Goal: Information Seeking & Learning: Learn about a topic

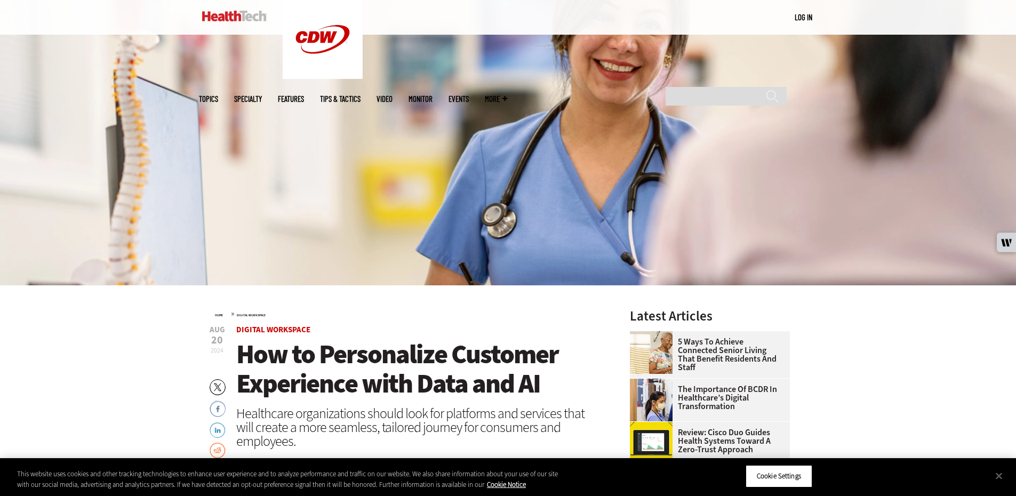
scroll to position [160, 0]
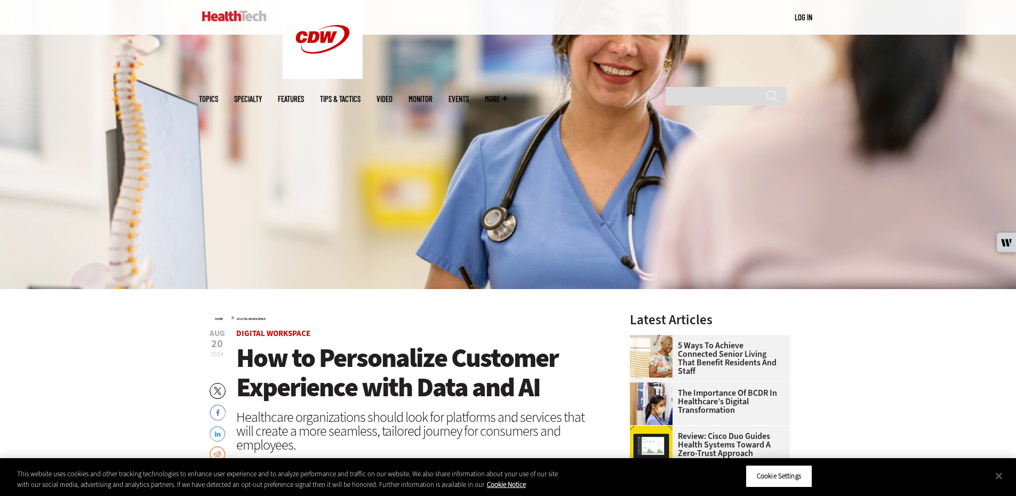
click at [231, 17] on img at bounding box center [234, 16] width 65 height 11
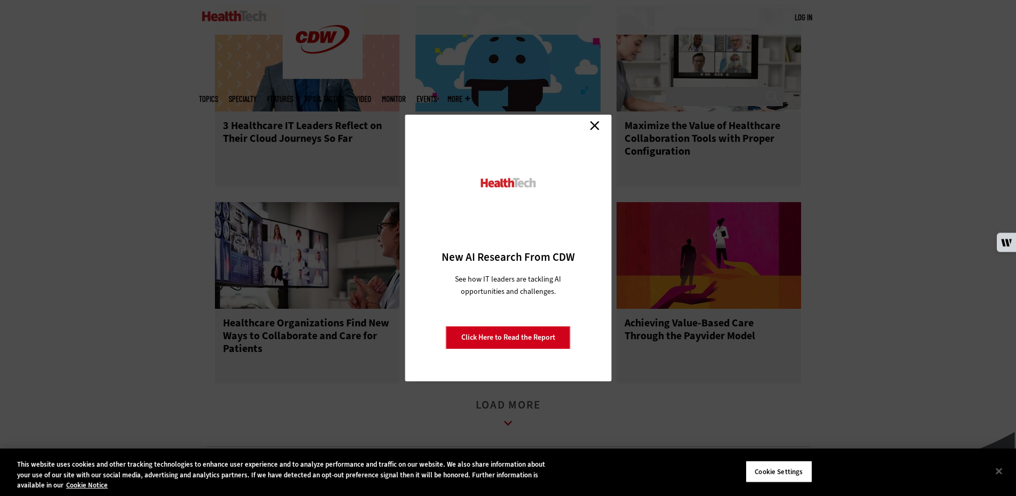
click at [590, 128] on link "Close" at bounding box center [595, 125] width 16 height 16
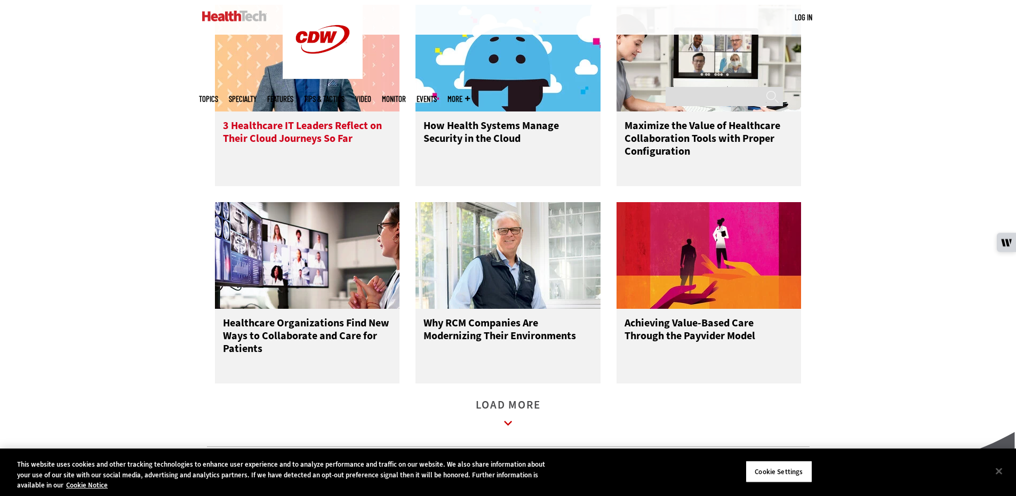
click at [343, 126] on div "3 Healthcare IT Leaders Reflect on Their Cloud Journeys So Far" at bounding box center [307, 149] width 185 height 75
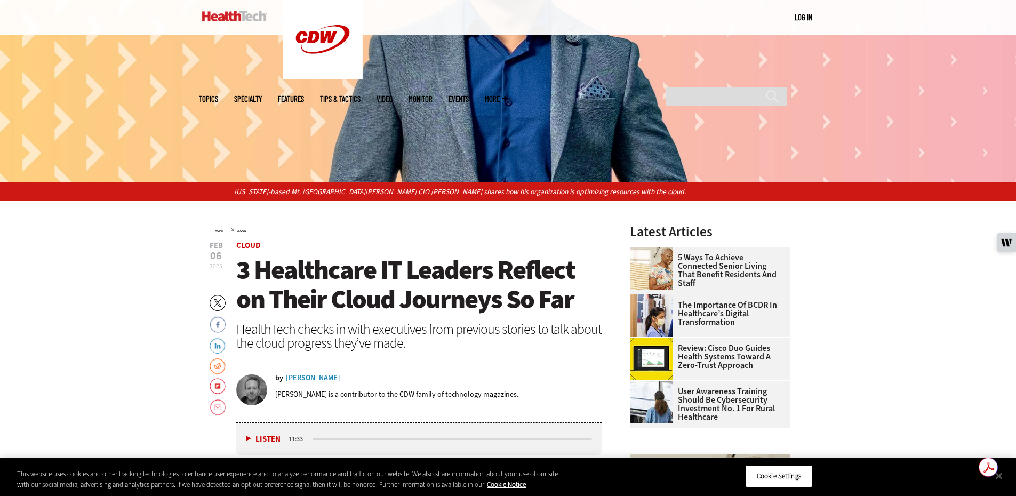
click at [507, 95] on span "More" at bounding box center [496, 99] width 22 height 8
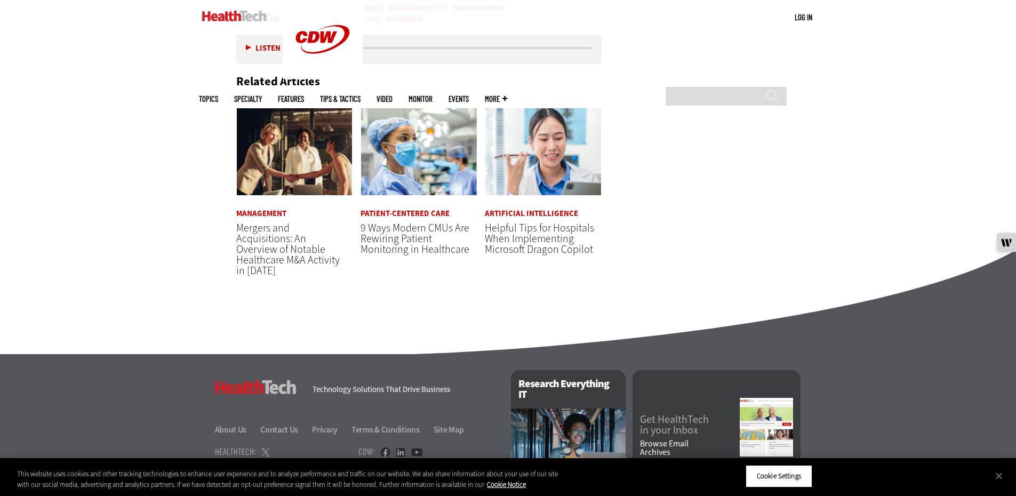
scroll to position [3574, 0]
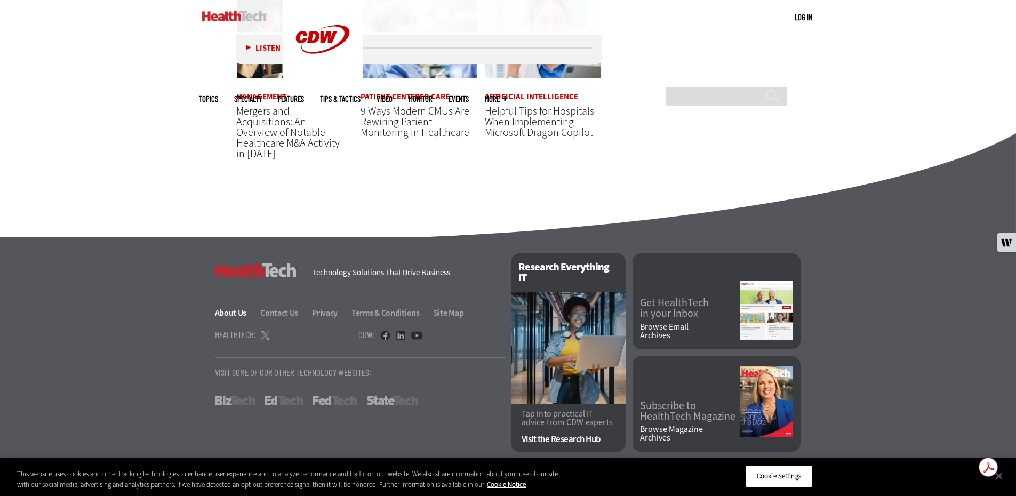
click at [244, 313] on link "About Us" at bounding box center [237, 312] width 44 height 11
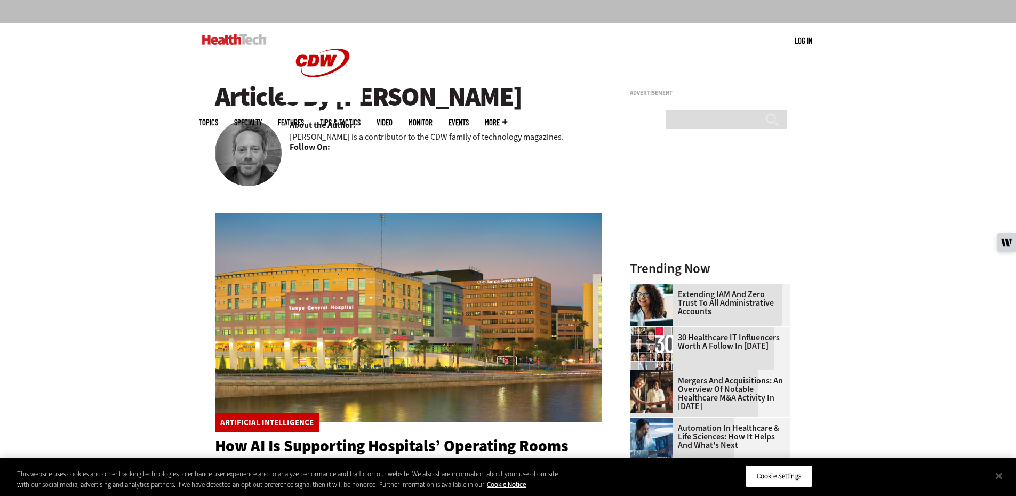
scroll to position [53, 0]
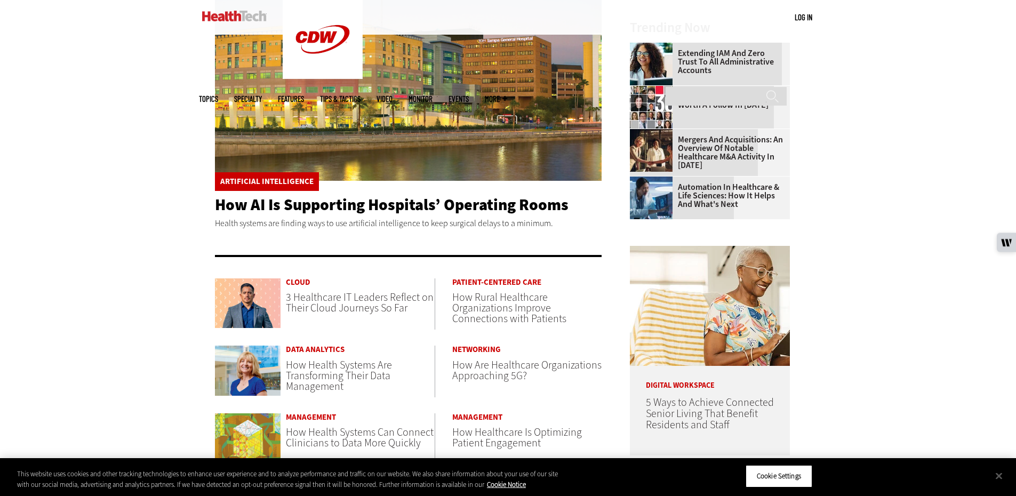
scroll to position [320, 0]
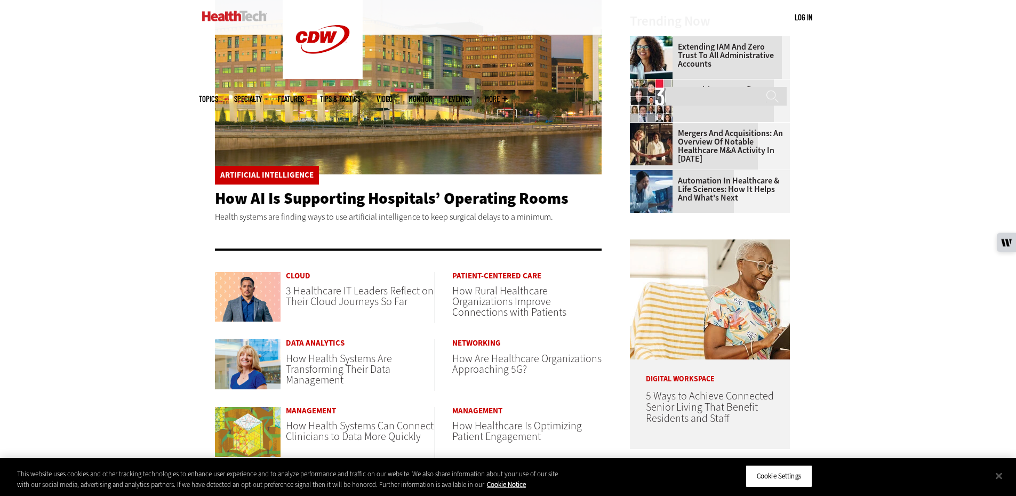
click at [345, 292] on span "3 Healthcare IT Leaders Reflect on Their Cloud Journeys So Far" at bounding box center [360, 296] width 148 height 25
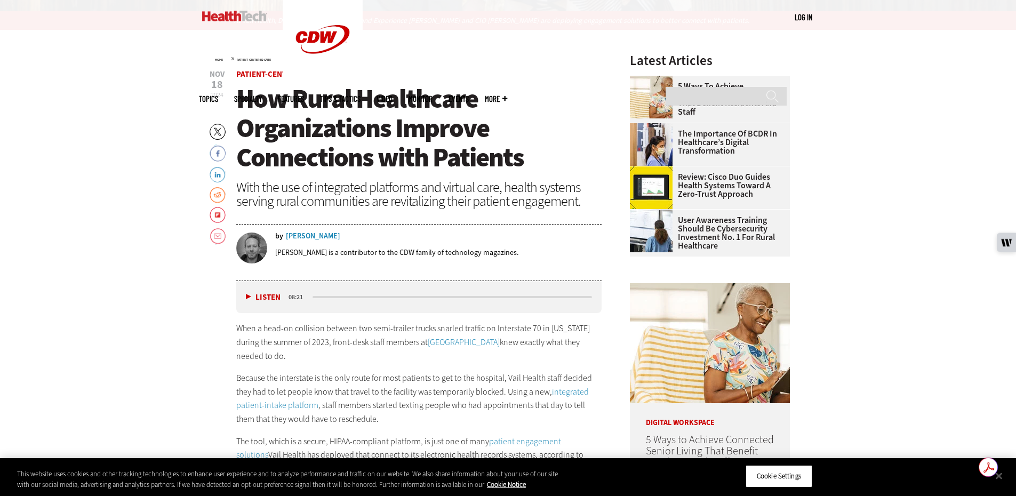
scroll to position [424, 0]
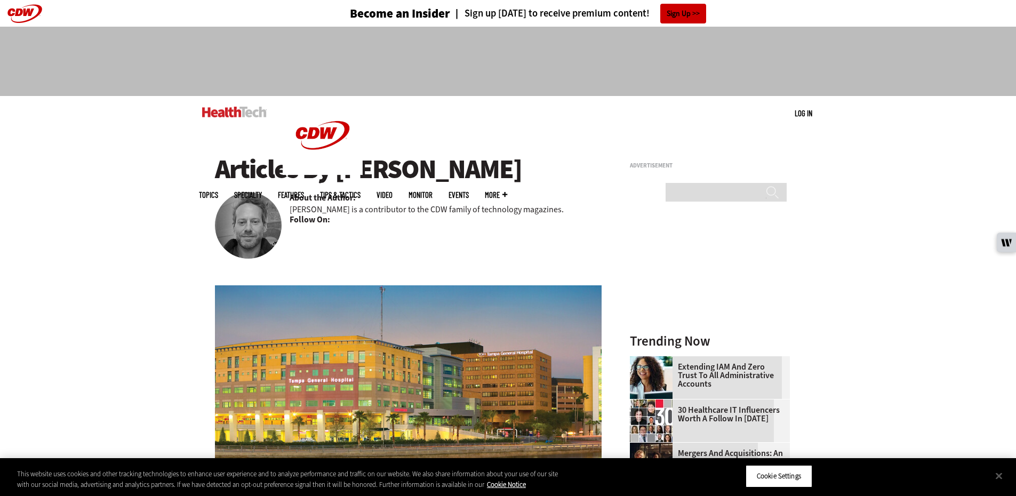
click at [304, 191] on link "Features" at bounding box center [291, 195] width 26 height 8
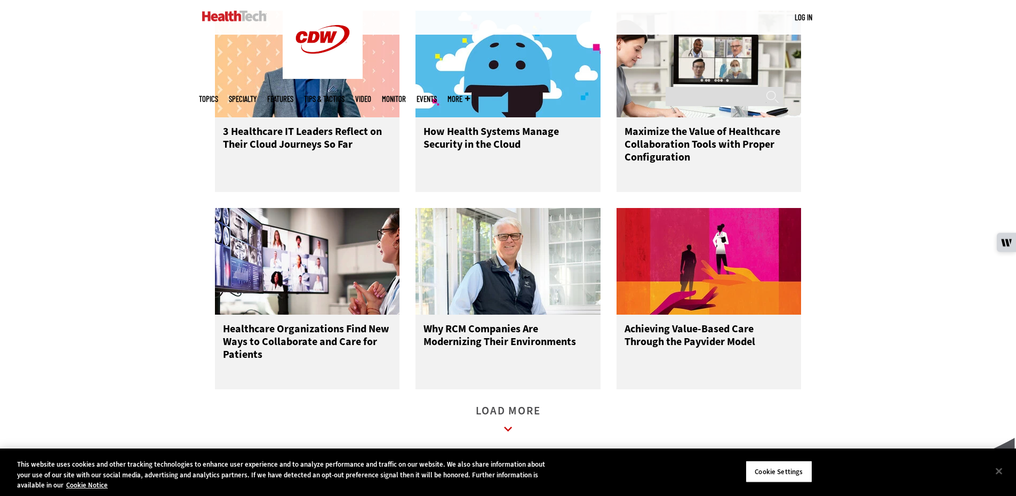
scroll to position [1494, 0]
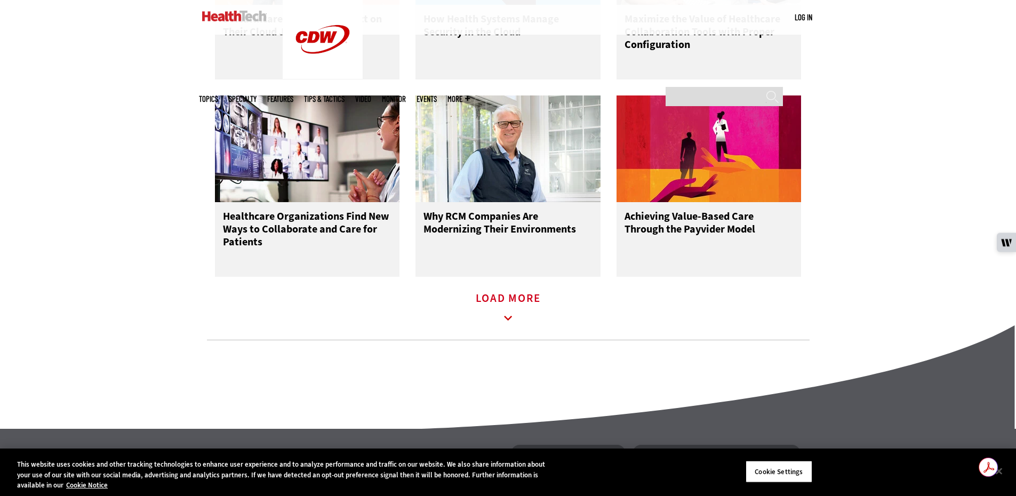
click at [519, 321] on icon at bounding box center [508, 318] width 25 height 25
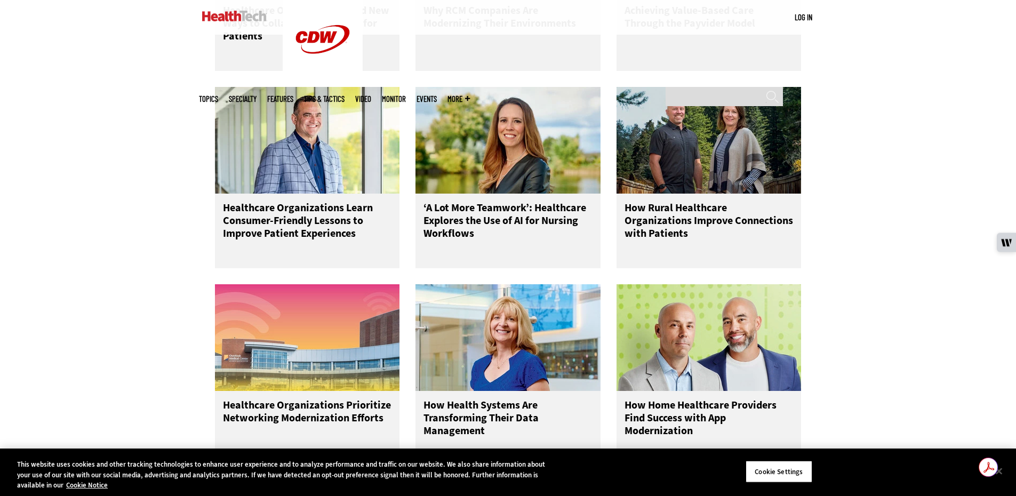
scroll to position [1707, 0]
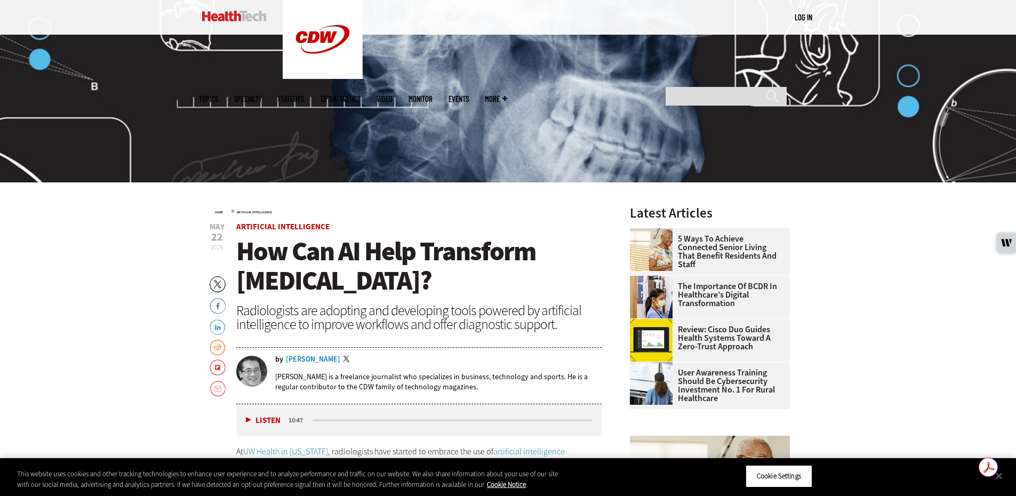
click at [296, 356] on div "Wylie Wong" at bounding box center [313, 359] width 54 height 7
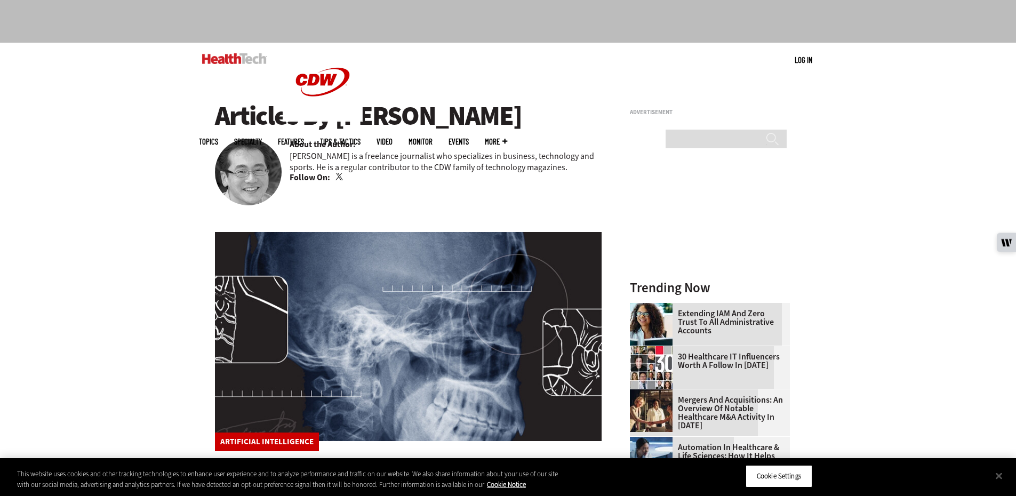
click at [340, 177] on link "Twitter" at bounding box center [341, 177] width 10 height 9
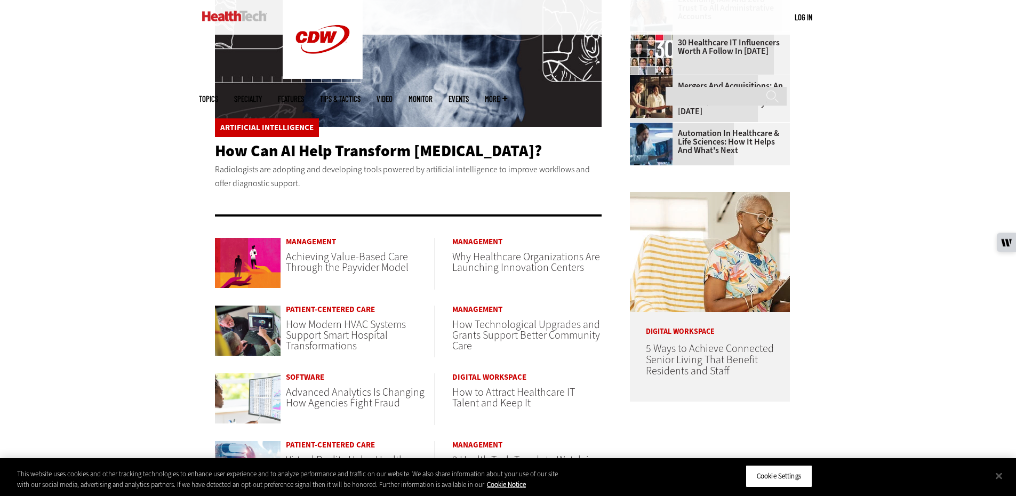
scroll to position [374, 0]
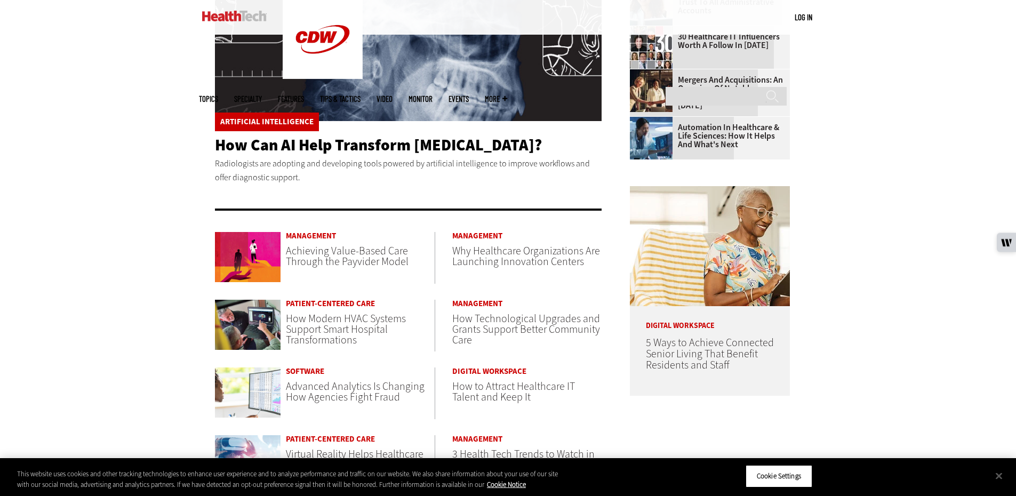
click at [317, 249] on span "Achieving Value-Based Care Through the Payvider Model" at bounding box center [347, 256] width 123 height 25
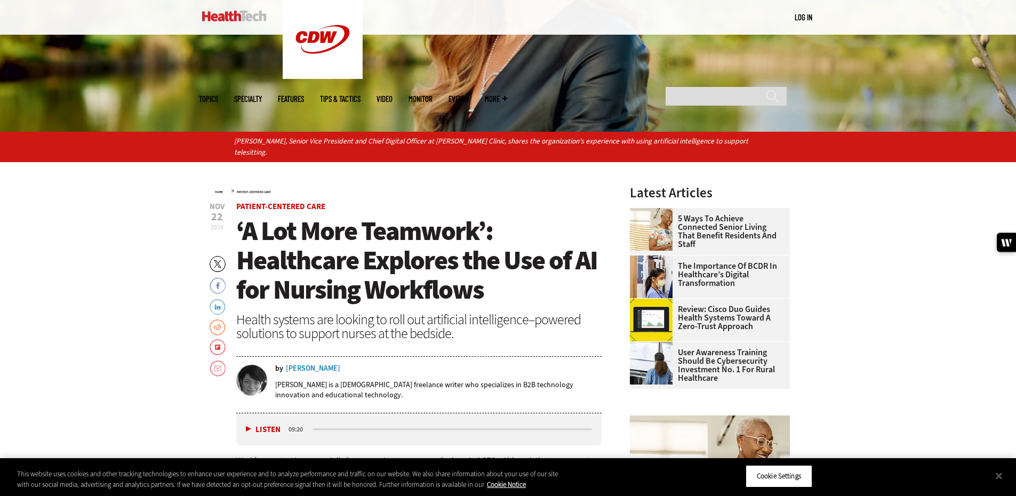
scroll to position [320, 0]
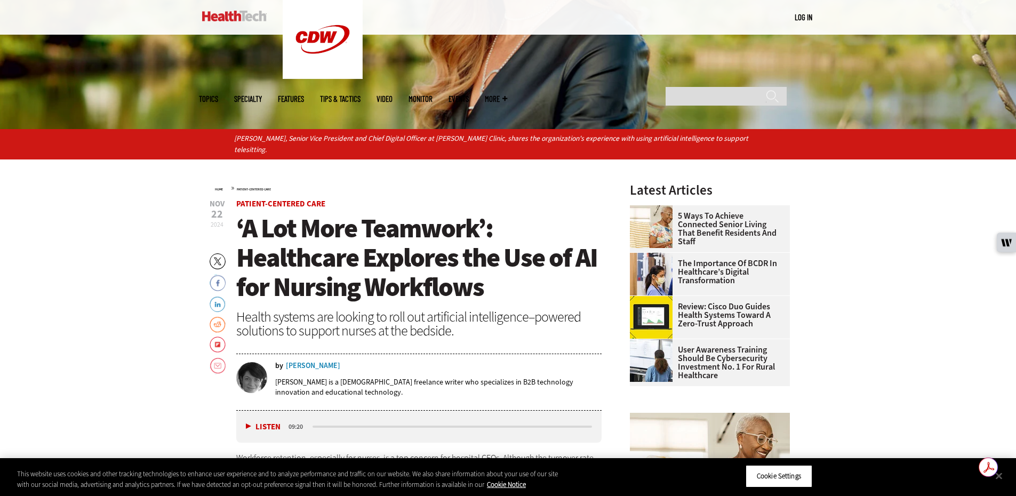
click at [319, 362] on div "Erika Gimbel" at bounding box center [313, 365] width 54 height 7
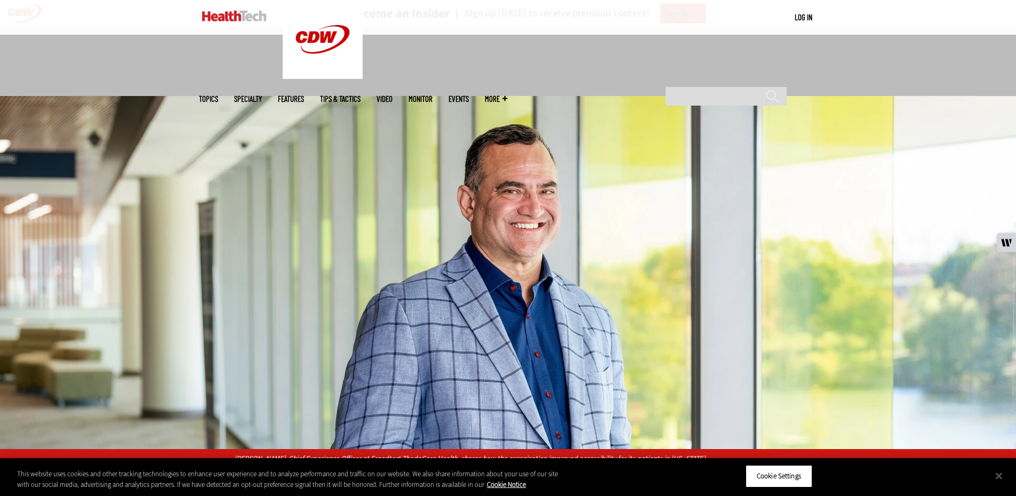
scroll to position [374, 0]
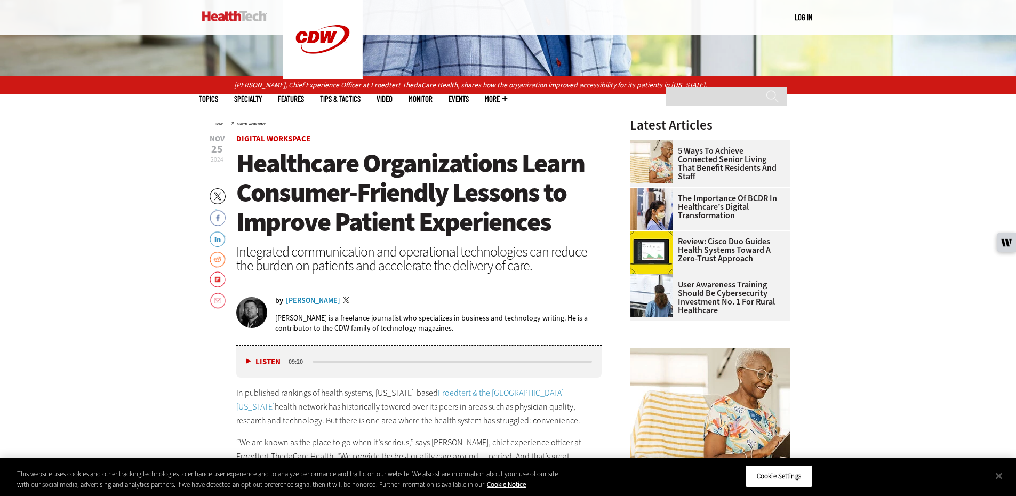
click at [328, 299] on div "[PERSON_NAME]" at bounding box center [313, 300] width 54 height 7
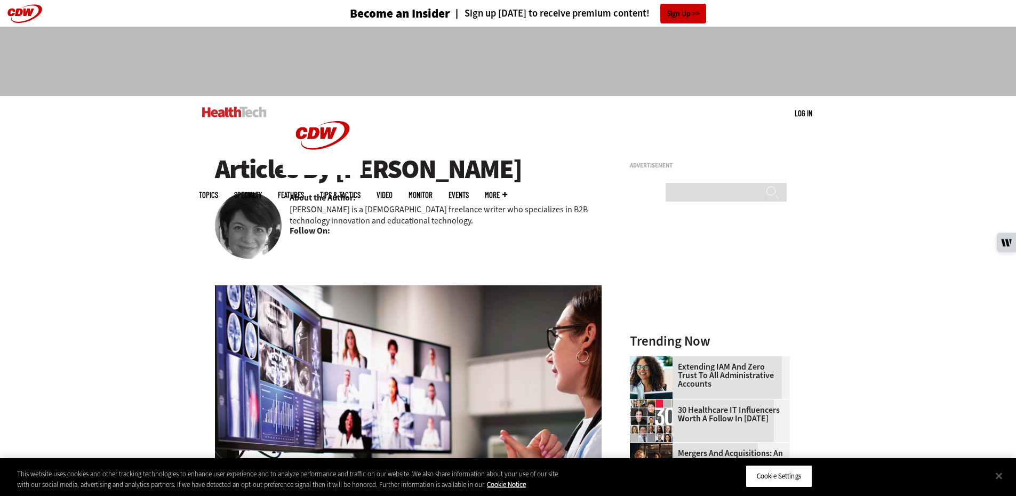
click at [485, 169] on h1 "Articles By [PERSON_NAME]" at bounding box center [408, 169] width 387 height 29
drag, startPoint x: 485, startPoint y: 169, endPoint x: 338, endPoint y: 169, distance: 147.3
click at [338, 169] on h1 "Articles By [PERSON_NAME]" at bounding box center [408, 169] width 387 height 29
copy h1 "[PERSON_NAME]"
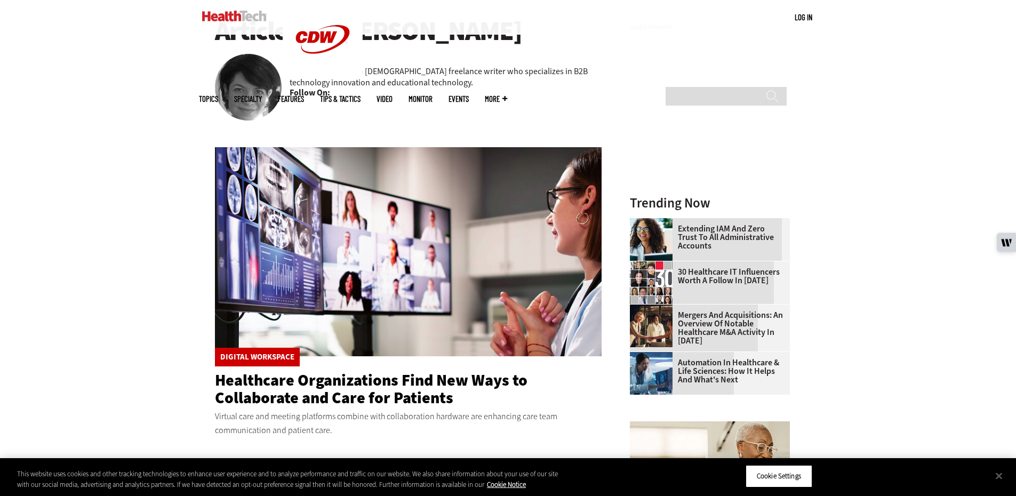
scroll to position [320, 0]
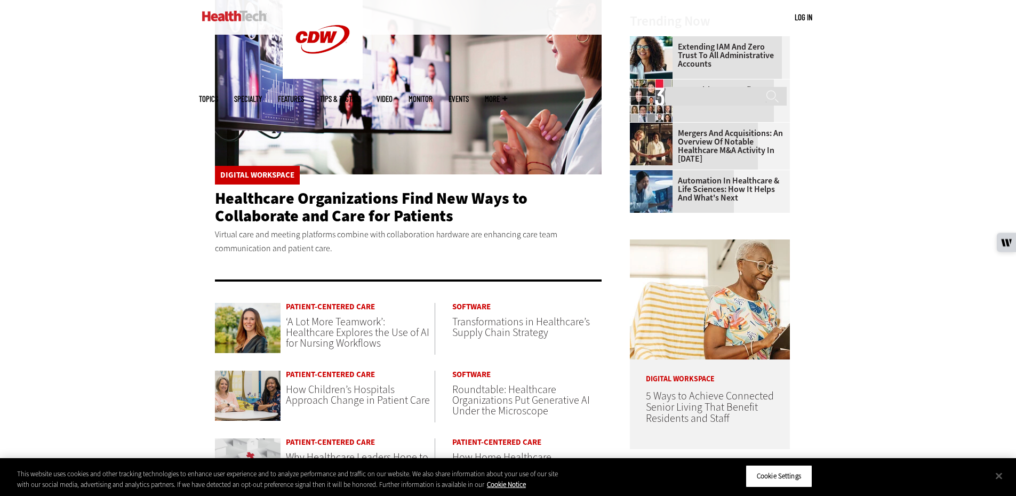
click at [407, 144] on img at bounding box center [408, 69] width 387 height 209
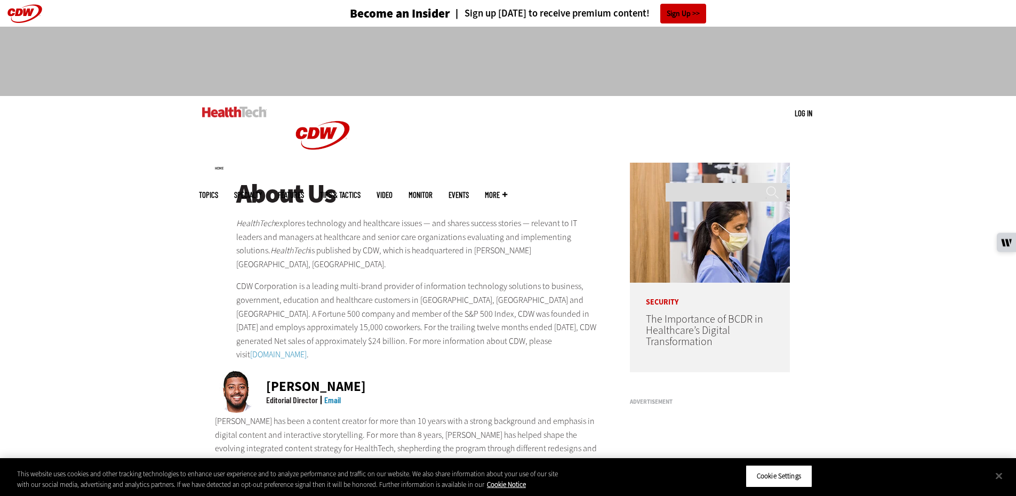
click at [245, 109] on img at bounding box center [234, 112] width 65 height 11
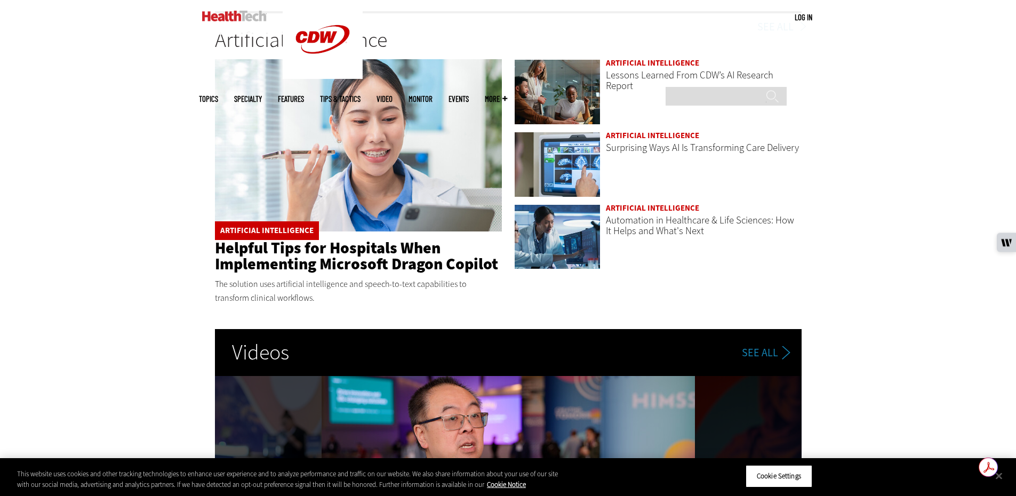
scroll to position [1601, 0]
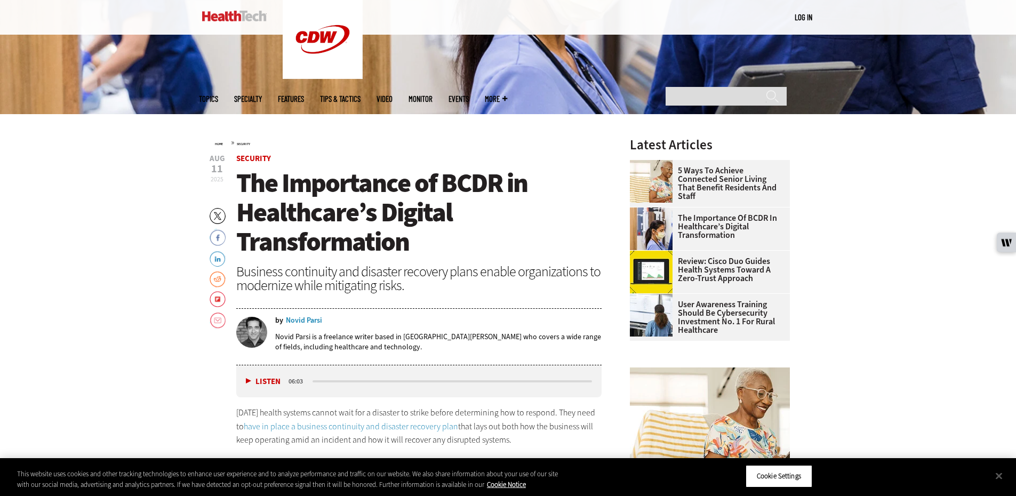
scroll to position [374, 0]
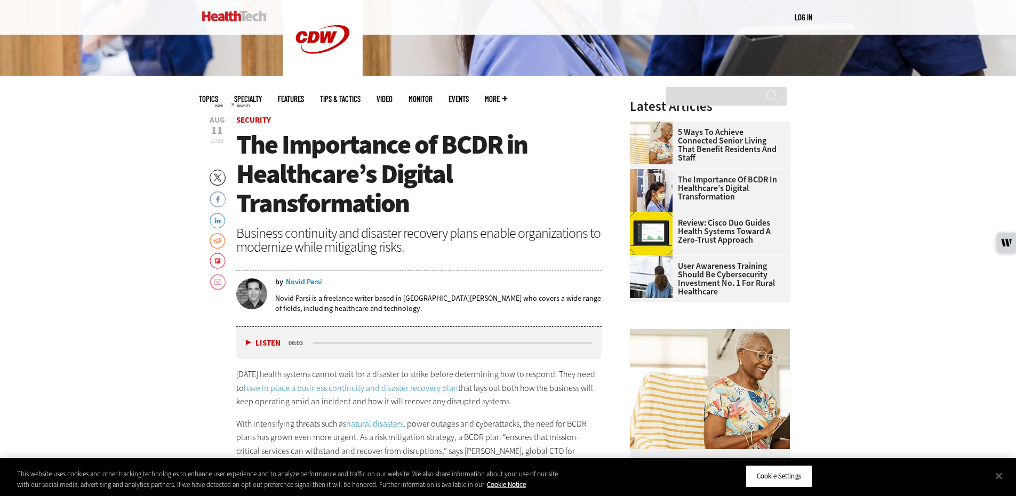
click at [319, 280] on div "Novid Parsi" at bounding box center [304, 282] width 36 height 7
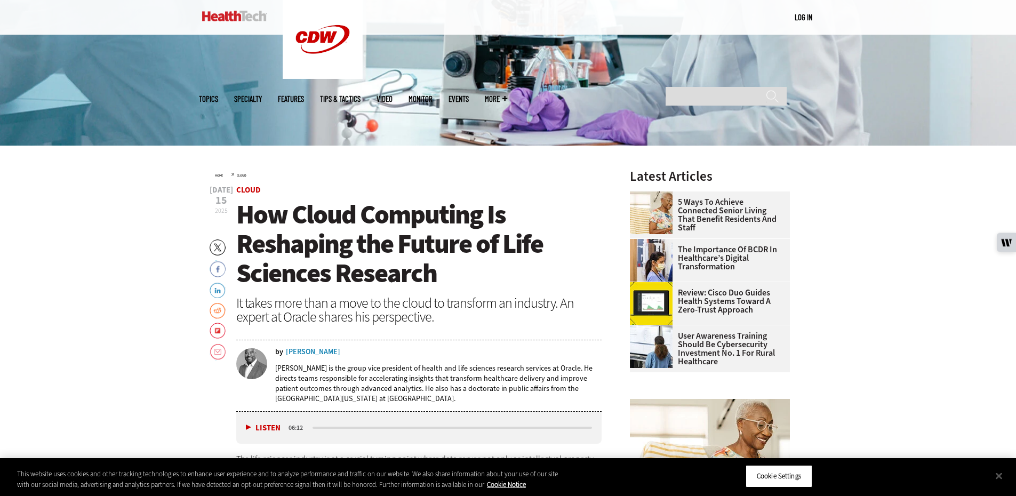
scroll to position [320, 0]
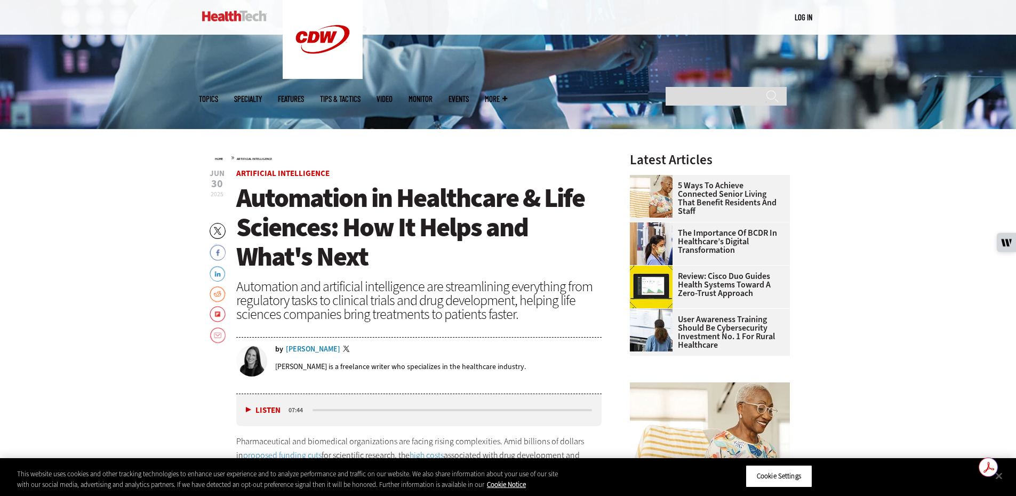
click at [290, 348] on div "Erin Laviola" at bounding box center [313, 349] width 54 height 7
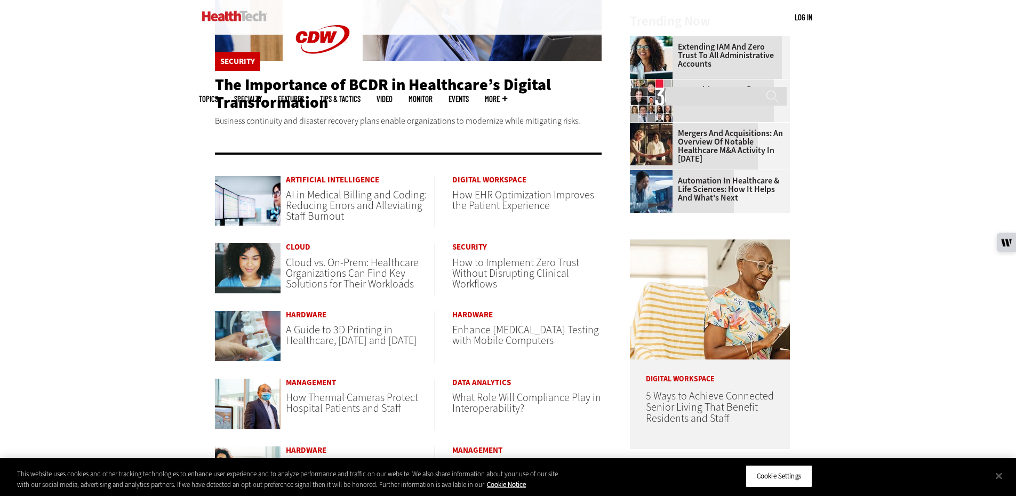
scroll to position [427, 0]
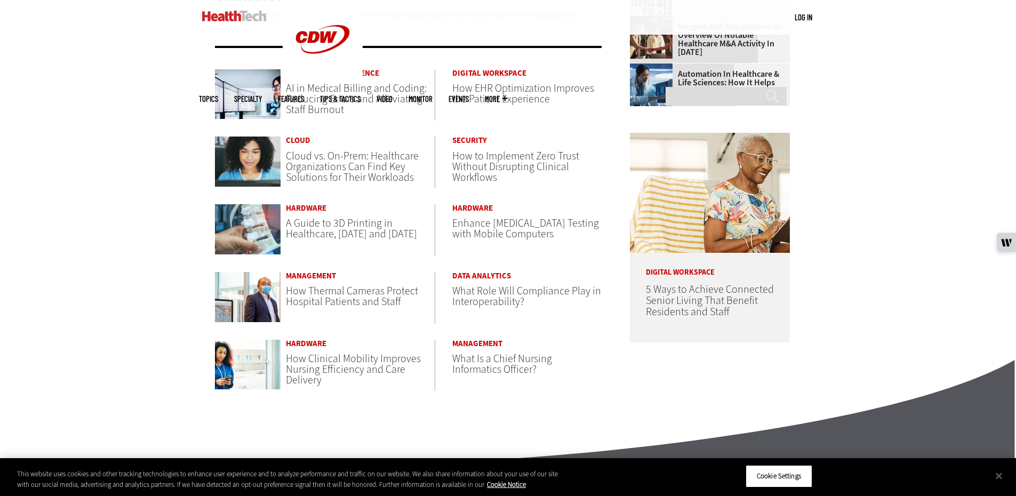
click at [340, 99] on span "AI in Medical Billing and Coding: Reducing Errors and Alleviating Staff Burnout" at bounding box center [356, 99] width 141 height 36
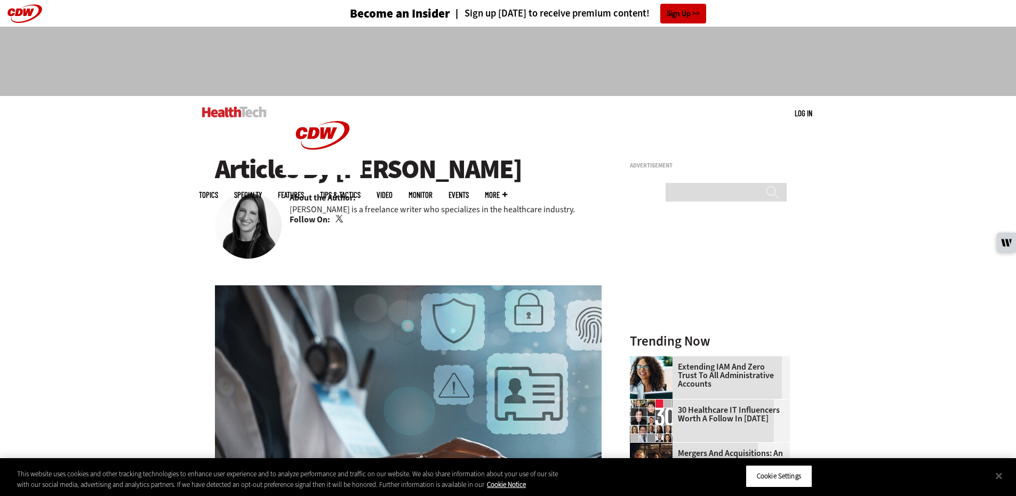
drag, startPoint x: 337, startPoint y: 170, endPoint x: 467, endPoint y: 165, distance: 130.3
click at [467, 165] on h1 "Articles By Erin Laviola" at bounding box center [408, 169] width 387 height 29
copy h1 "Erin Laviola"
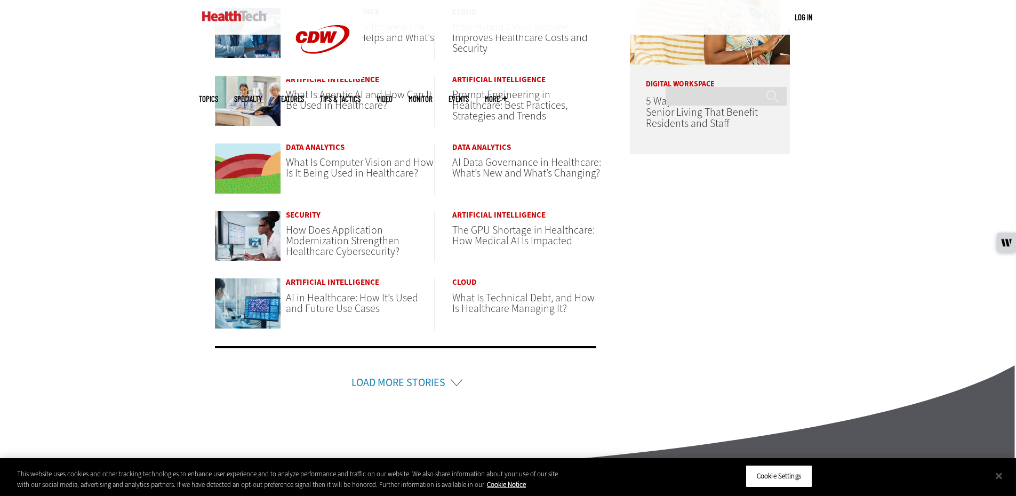
scroll to position [640, 0]
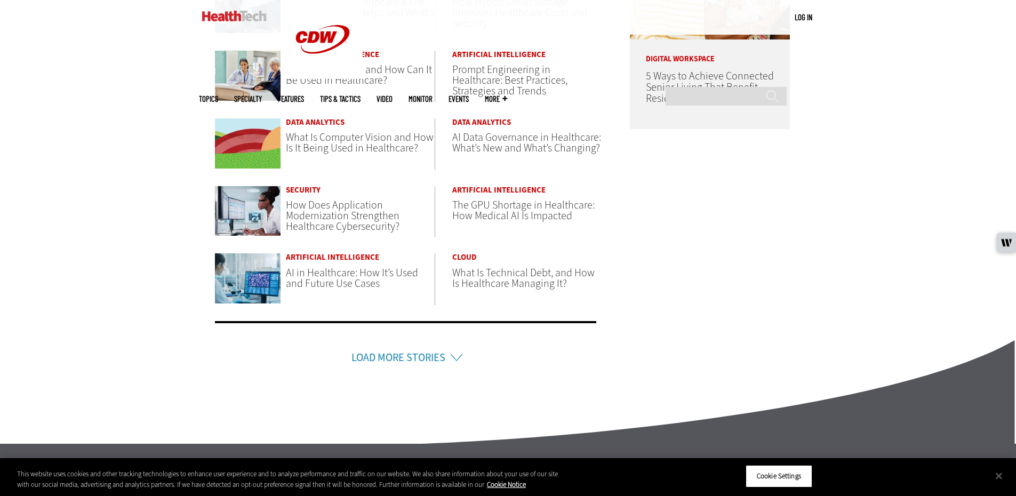
click at [450, 359] on li "Load More Stories" at bounding box center [406, 343] width 382 height 45
click at [447, 359] on li "Load More Stories" at bounding box center [406, 343] width 382 height 45
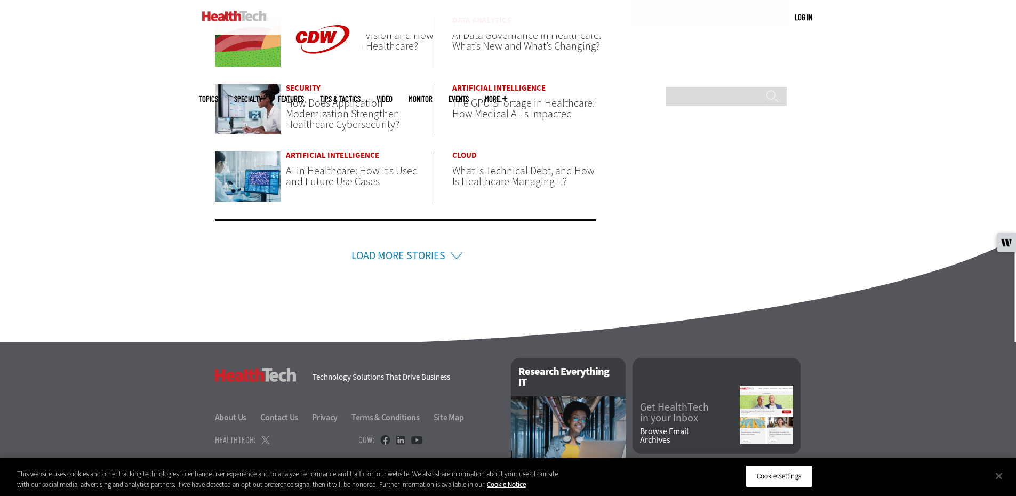
scroll to position [747, 0]
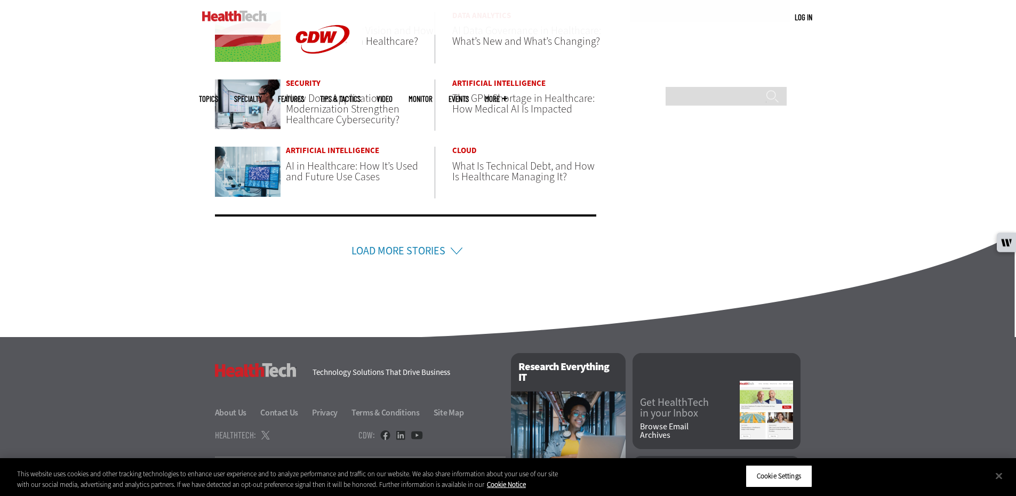
click at [451, 250] on li "Load More Stories" at bounding box center [406, 236] width 382 height 45
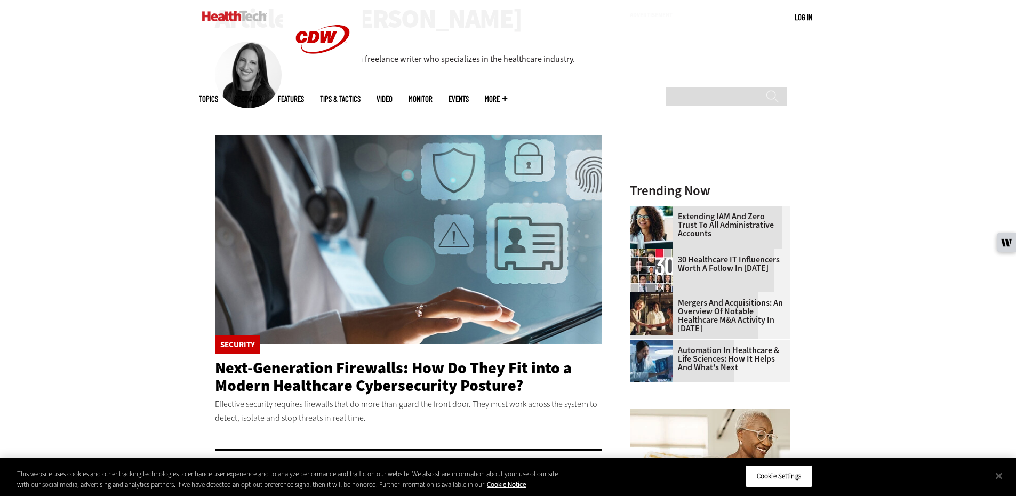
scroll to position [107, 0]
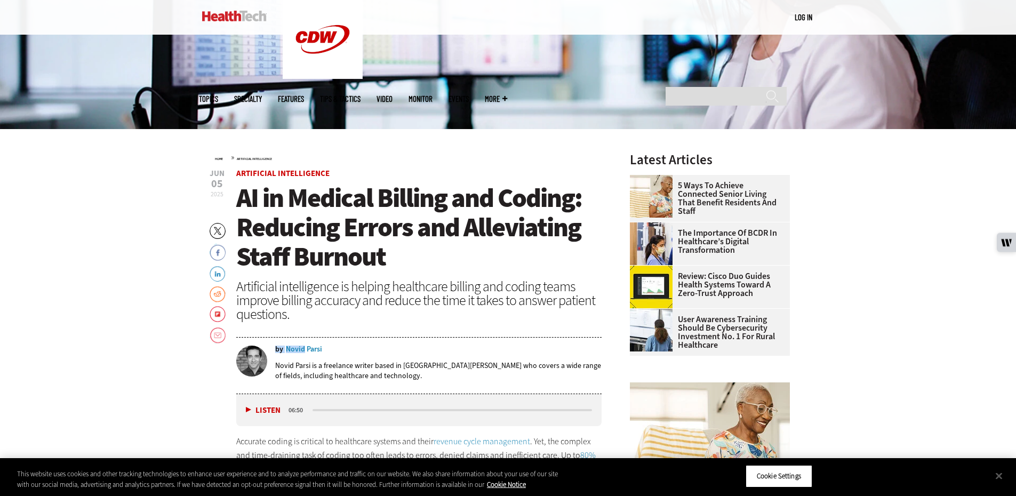
click at [316, 349] on div "Novid Parsi" at bounding box center [304, 349] width 36 height 7
